Goal: Task Accomplishment & Management: Use online tool/utility

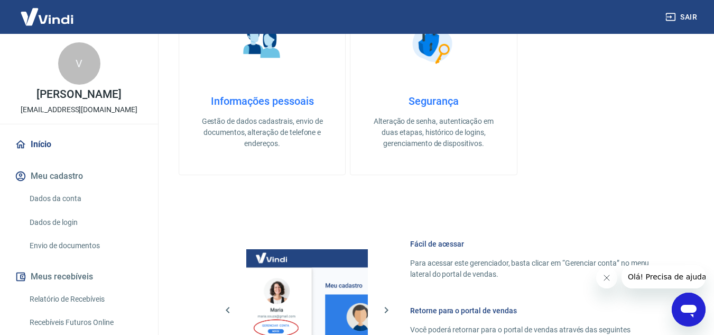
scroll to position [378, 0]
click at [33, 156] on link "Início" at bounding box center [79, 144] width 133 height 23
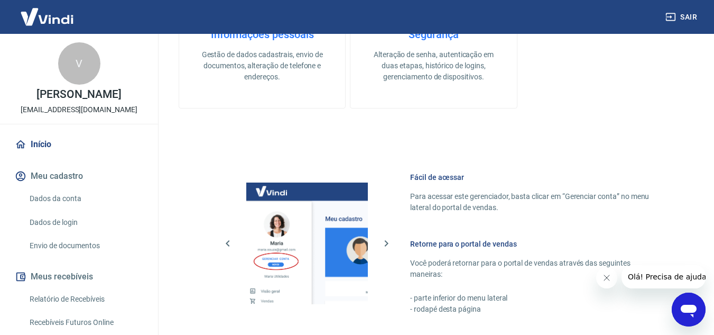
scroll to position [484, 0]
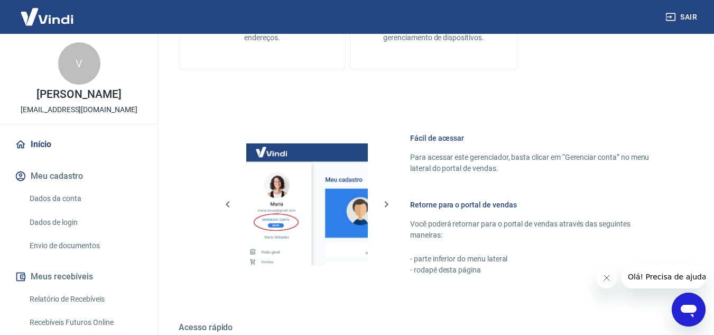
click at [608, 279] on icon "Fechar mensagem da empresa" at bounding box center [606, 277] width 8 height 8
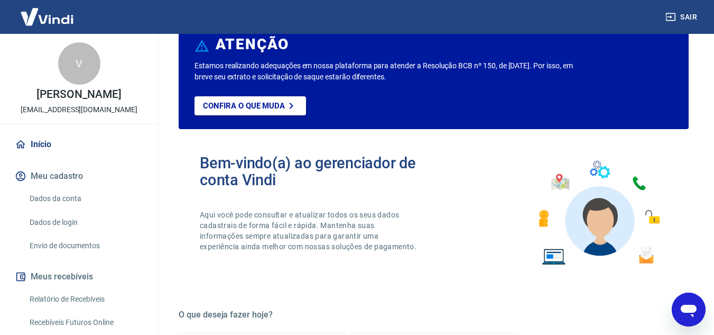
scroll to position [0, 0]
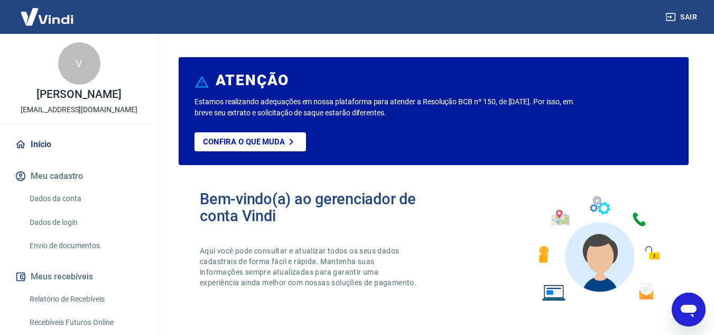
click at [33, 152] on link "Início" at bounding box center [79, 144] width 133 height 23
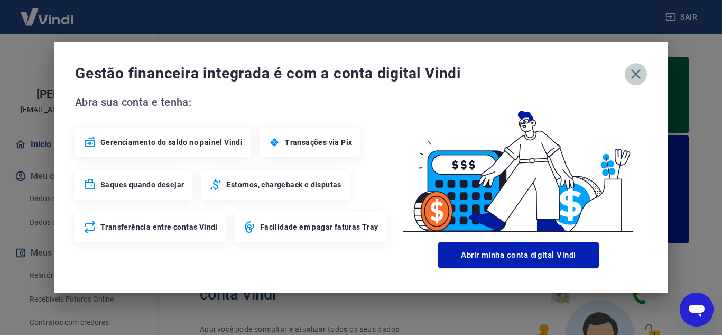
click at [634, 74] on icon "button" at bounding box center [635, 74] width 17 height 17
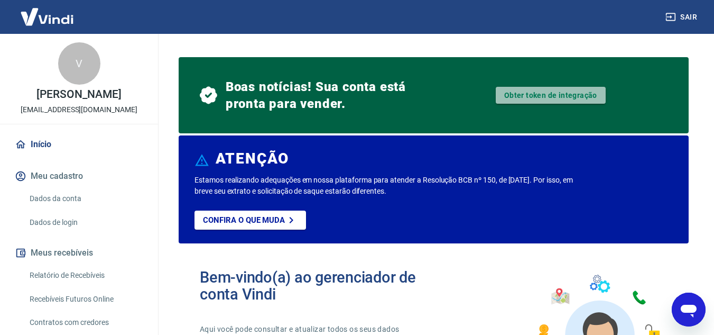
click at [512, 91] on link "Obter token de integração" at bounding box center [551, 95] width 110 height 17
